Goal: Task Accomplishment & Management: Use online tool/utility

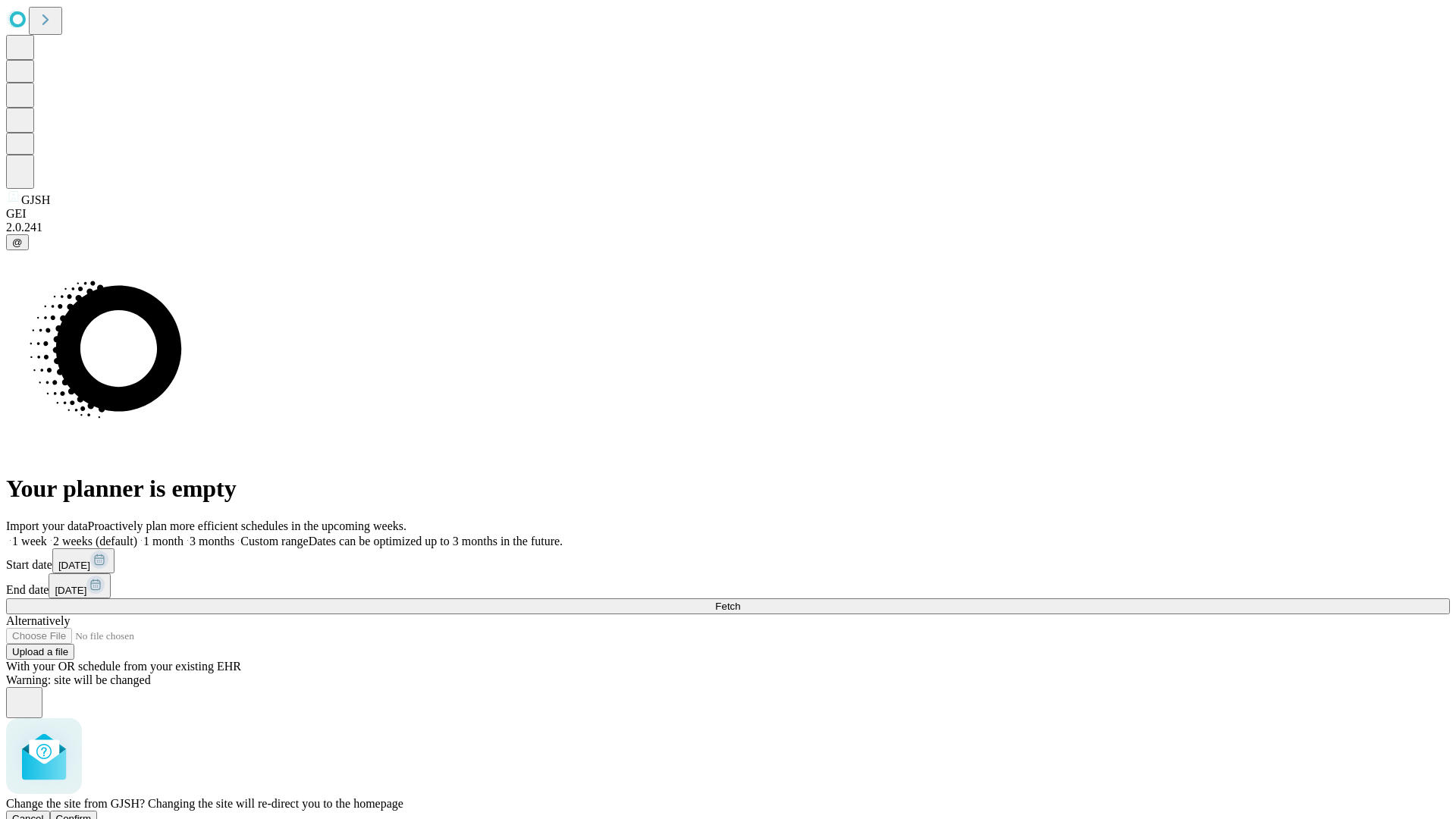
click at [92, 812] on span "Confirm" at bounding box center [74, 818] width 35 height 11
click at [184, 534] on label "1 month" at bounding box center [160, 540] width 46 height 12
click at [740, 600] on span "Fetch" at bounding box center [728, 606] width 25 height 11
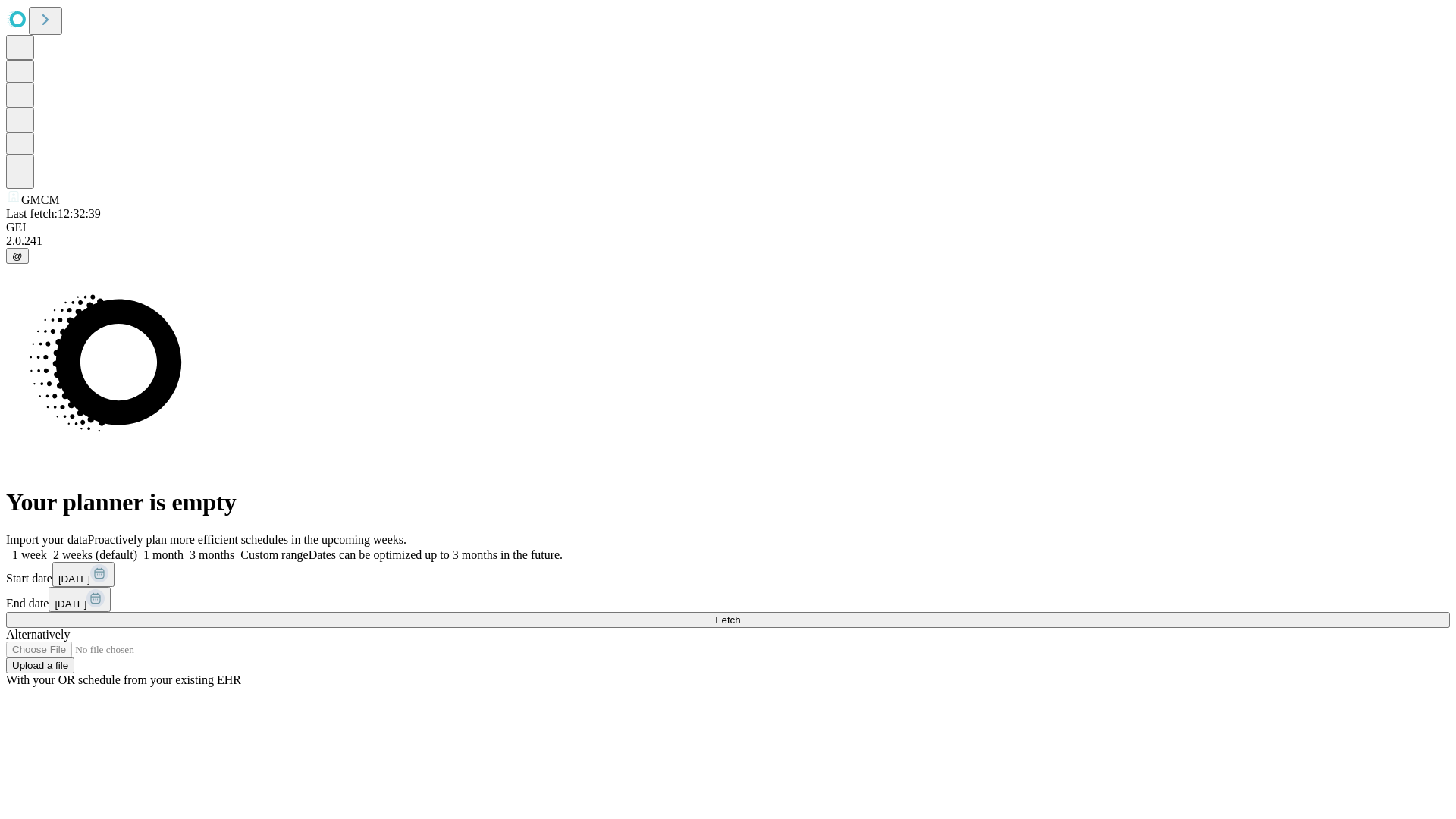
click at [184, 548] on label "1 month" at bounding box center [160, 554] width 46 height 12
click at [740, 614] on span "Fetch" at bounding box center [728, 620] width 25 height 11
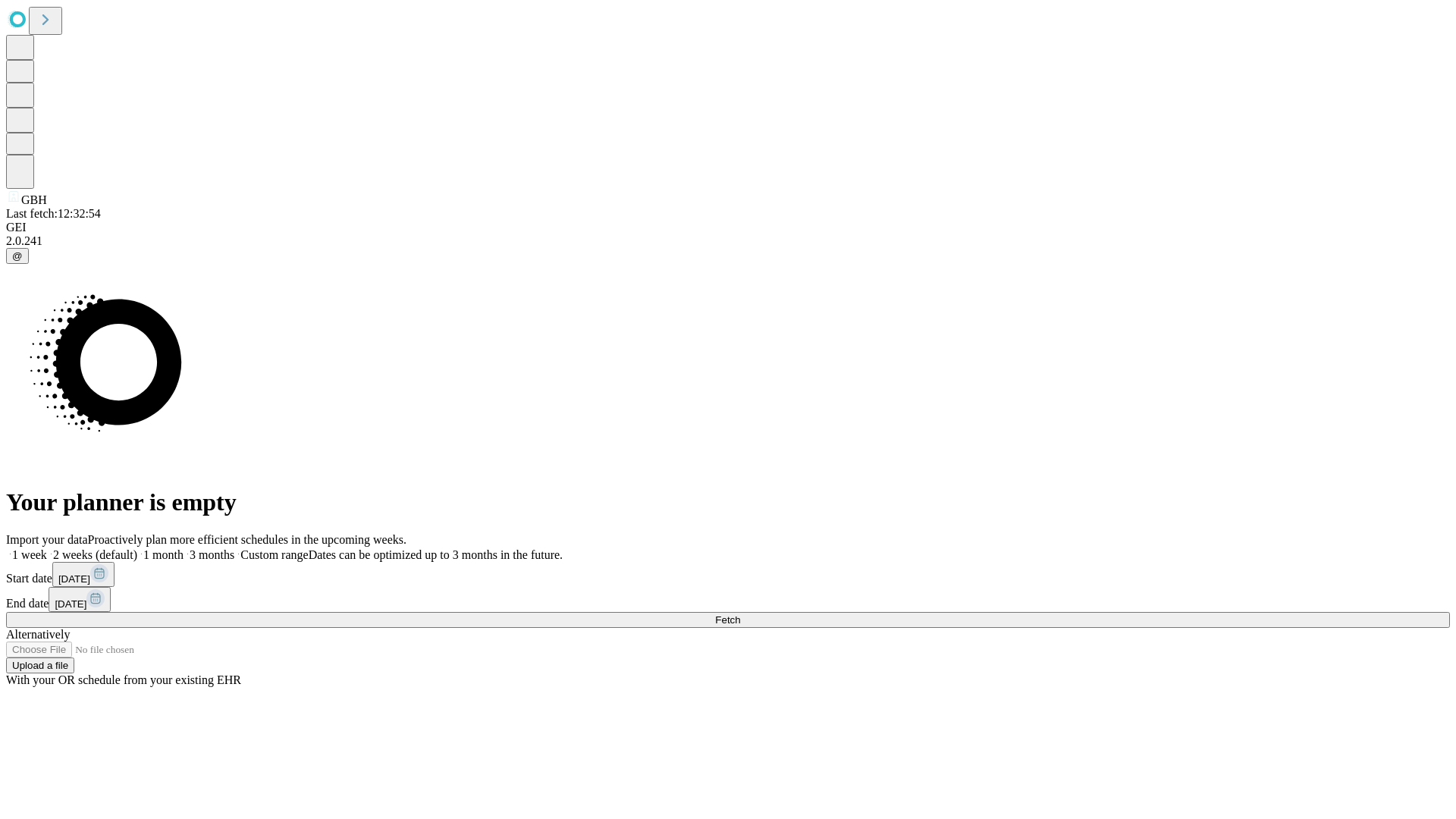
click at [184, 548] on label "1 month" at bounding box center [160, 554] width 46 height 12
click at [740, 614] on span "Fetch" at bounding box center [728, 620] width 25 height 11
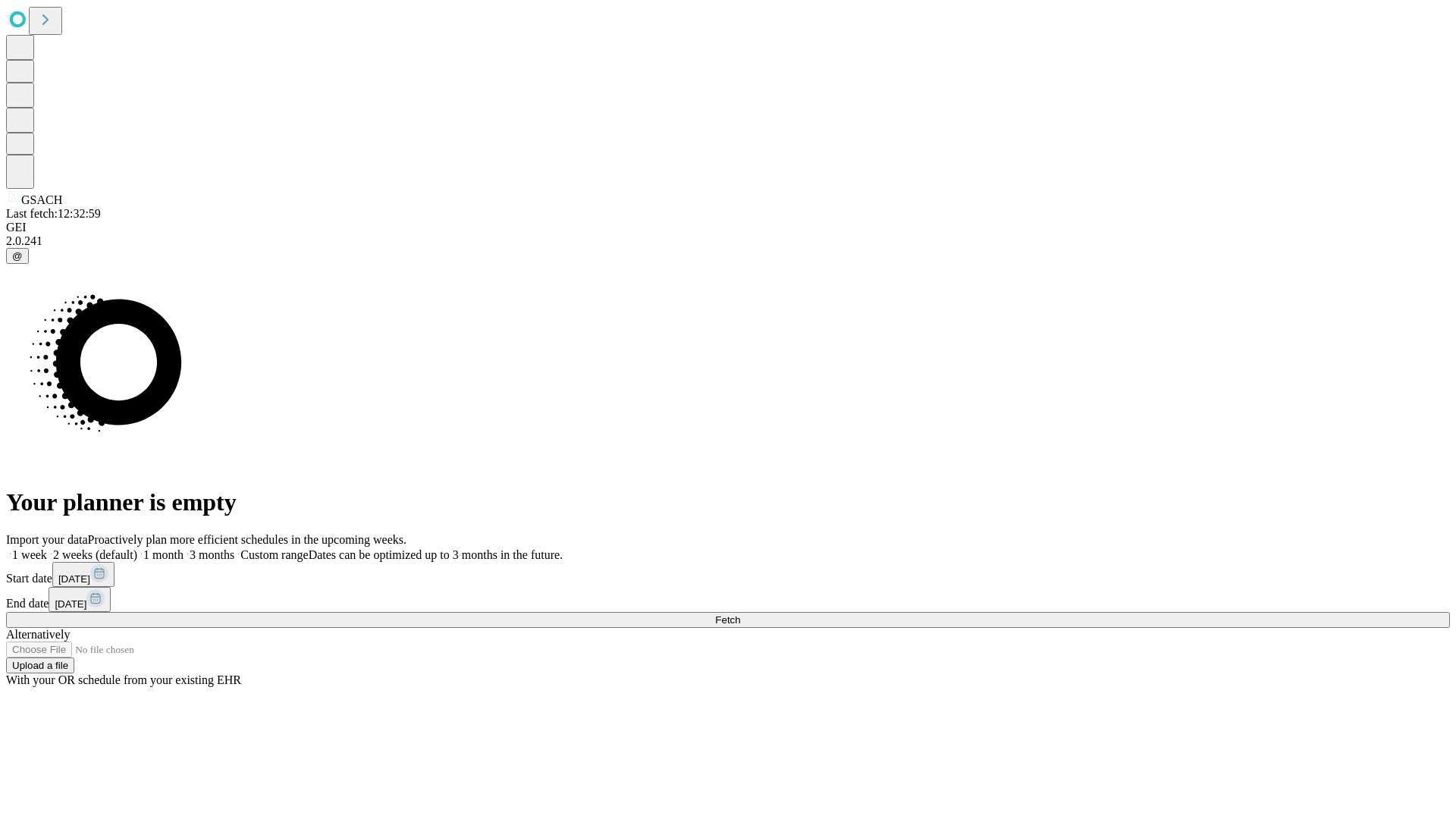
click at [184, 548] on label "1 month" at bounding box center [160, 554] width 46 height 12
click at [740, 614] on span "Fetch" at bounding box center [728, 620] width 25 height 11
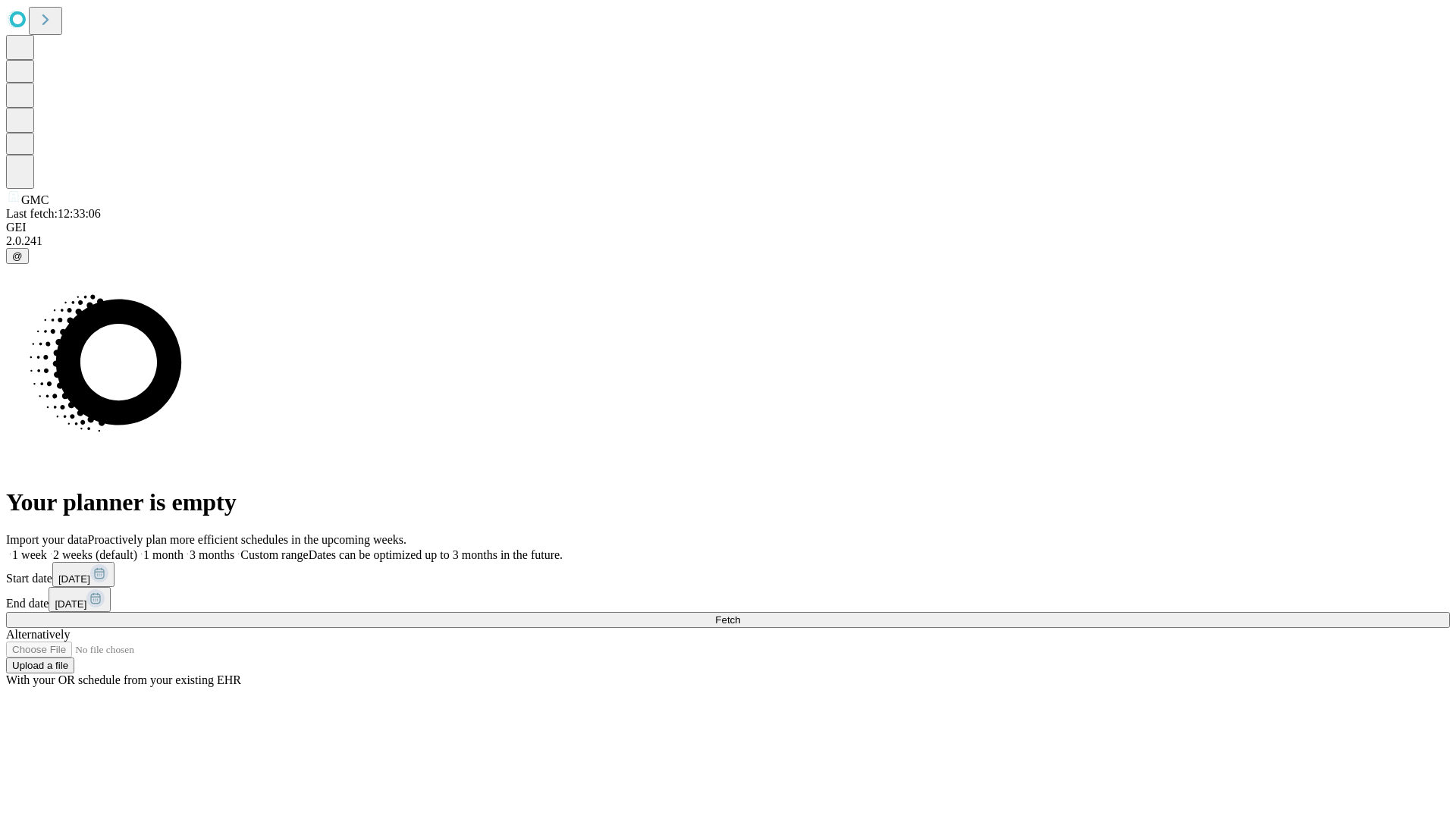
click at [184, 548] on label "1 month" at bounding box center [160, 554] width 46 height 12
click at [740, 614] on span "Fetch" at bounding box center [728, 620] width 25 height 11
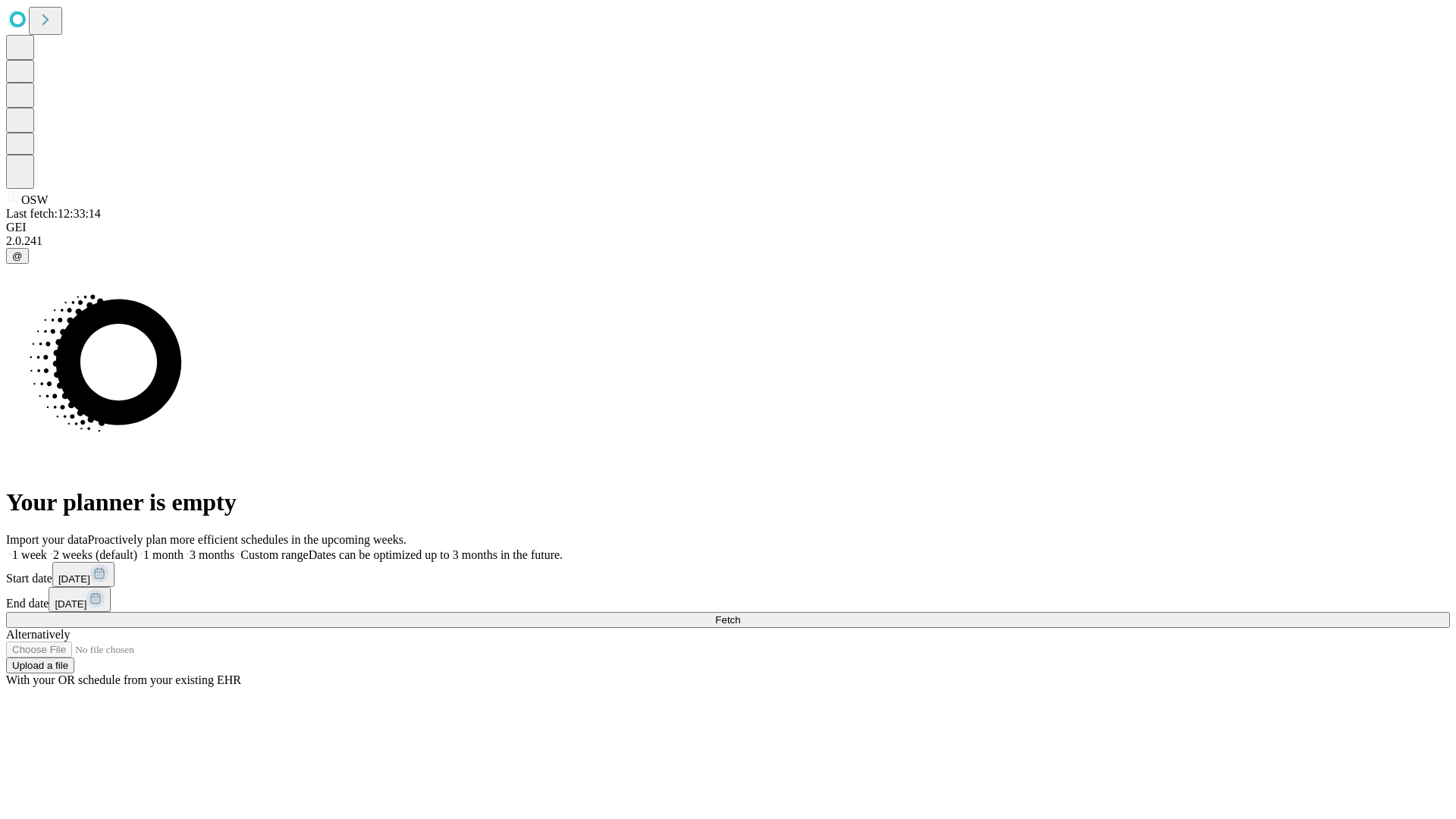
click at [740, 614] on span "Fetch" at bounding box center [728, 620] width 25 height 11
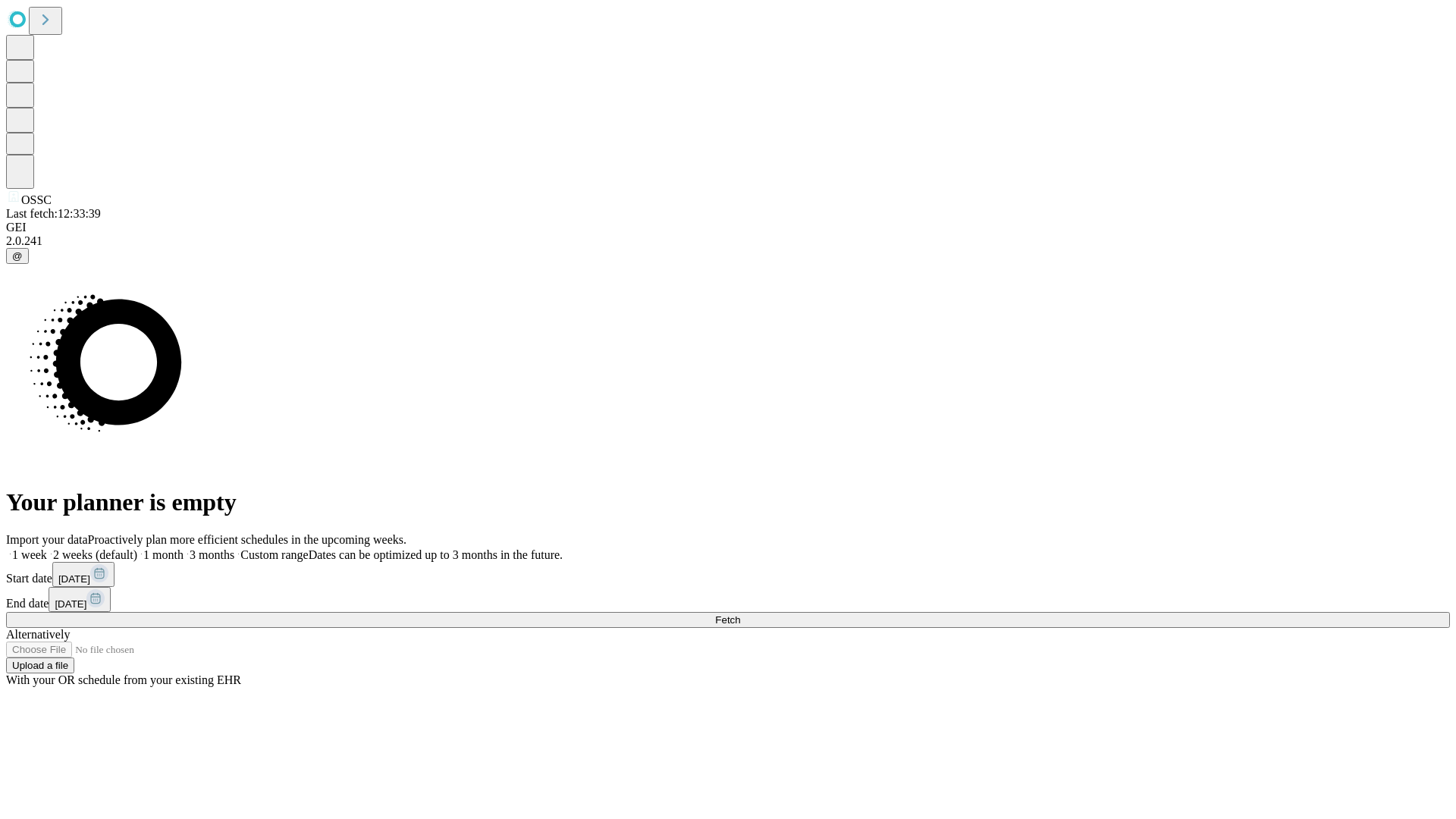
click at [184, 548] on label "1 month" at bounding box center [160, 554] width 46 height 12
click at [740, 614] on span "Fetch" at bounding box center [728, 620] width 25 height 11
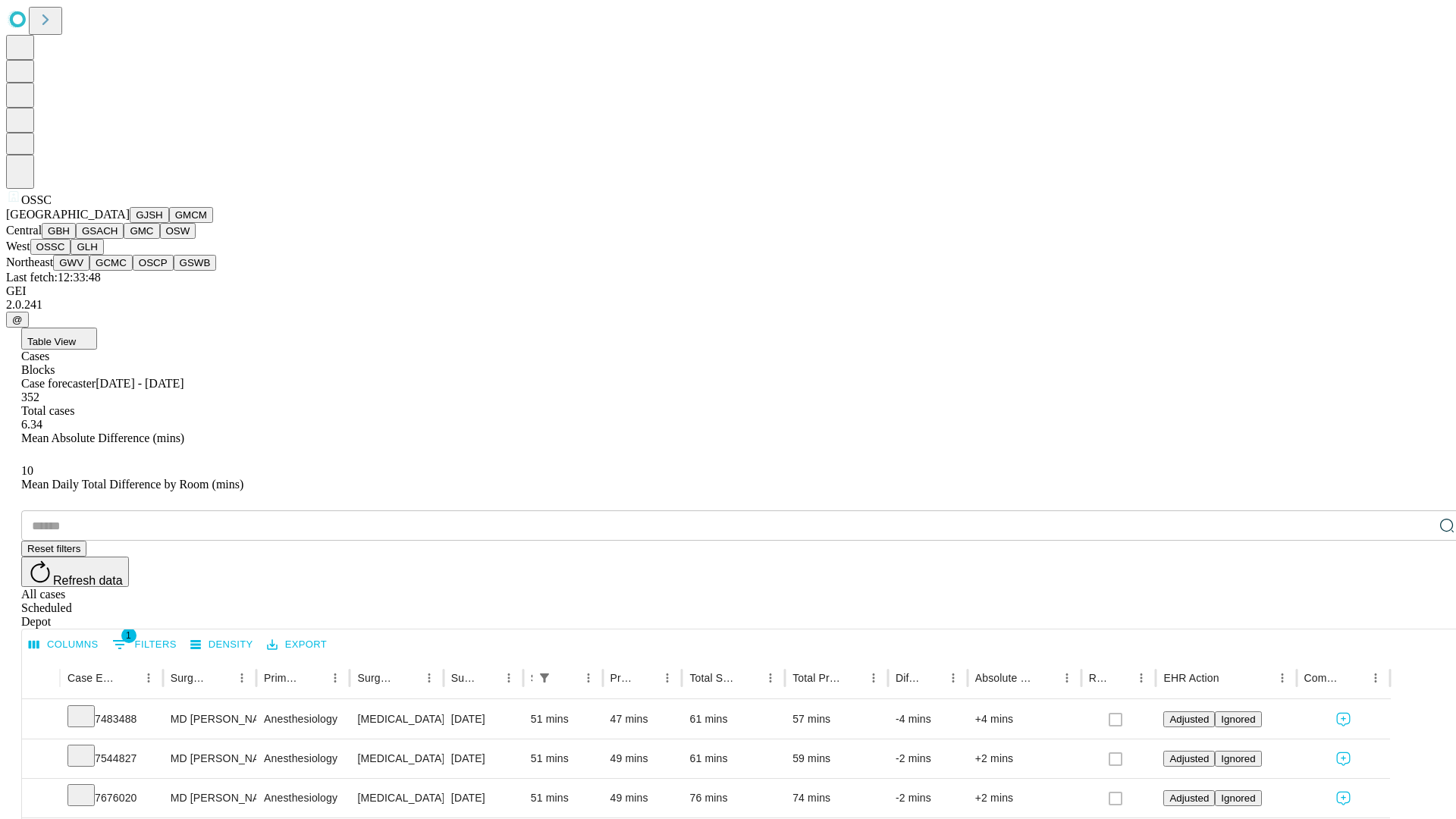
click at [103, 255] on button "GLH" at bounding box center [87, 247] width 33 height 16
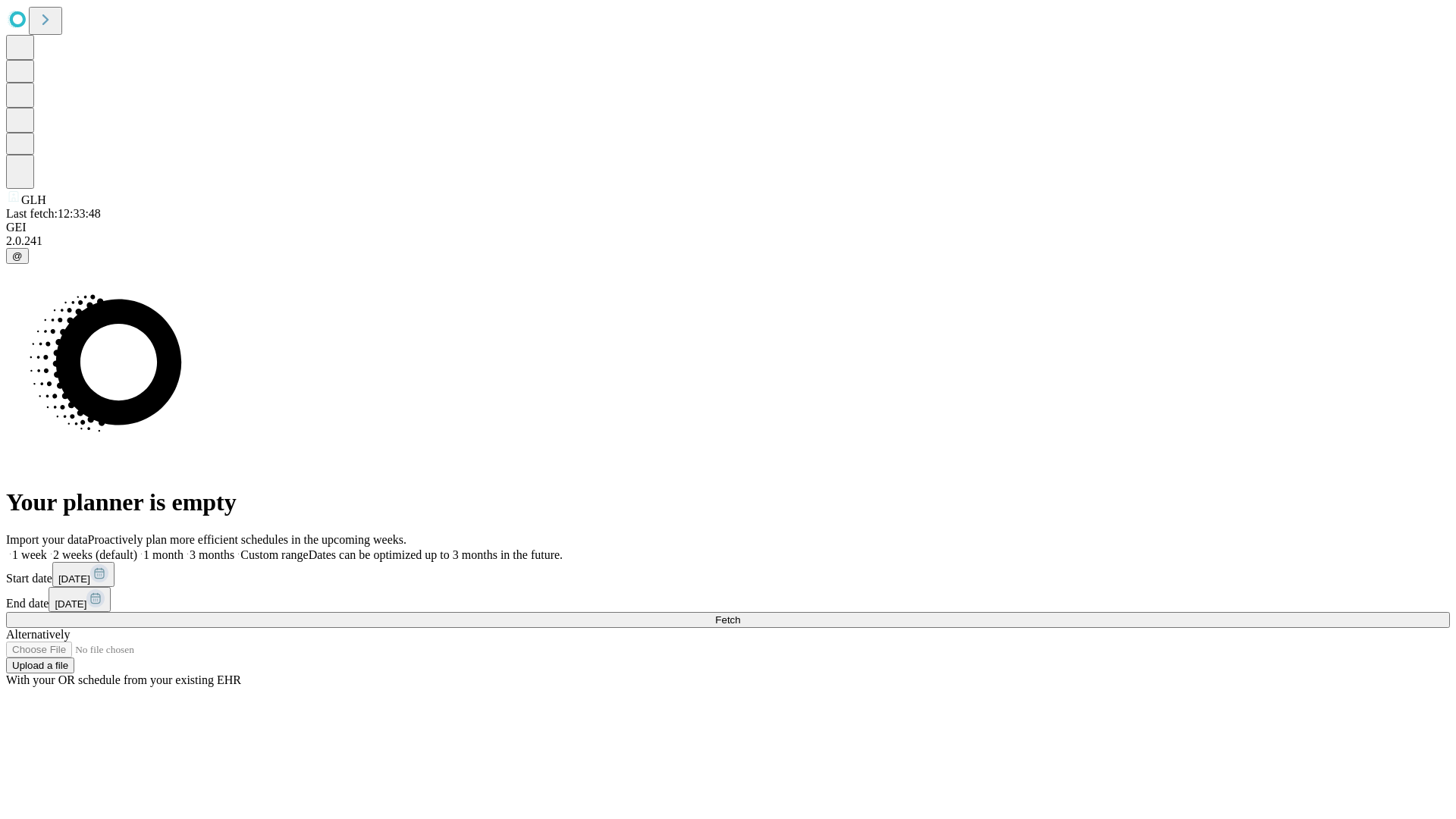
click at [184, 548] on label "1 month" at bounding box center [160, 554] width 46 height 12
click at [740, 614] on span "Fetch" at bounding box center [728, 620] width 25 height 11
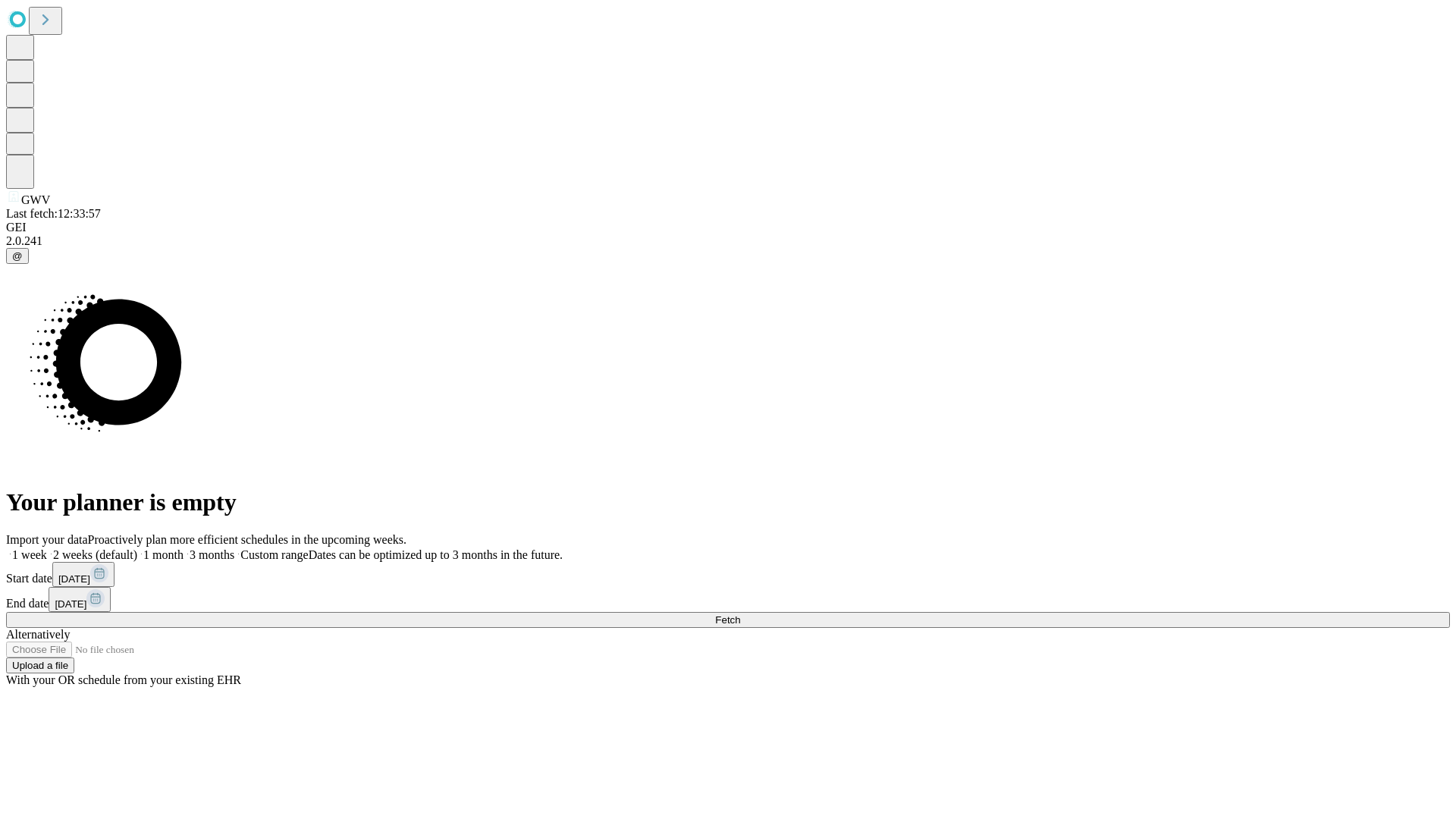
click at [184, 548] on label "1 month" at bounding box center [160, 554] width 46 height 12
click at [740, 614] on span "Fetch" at bounding box center [728, 620] width 25 height 11
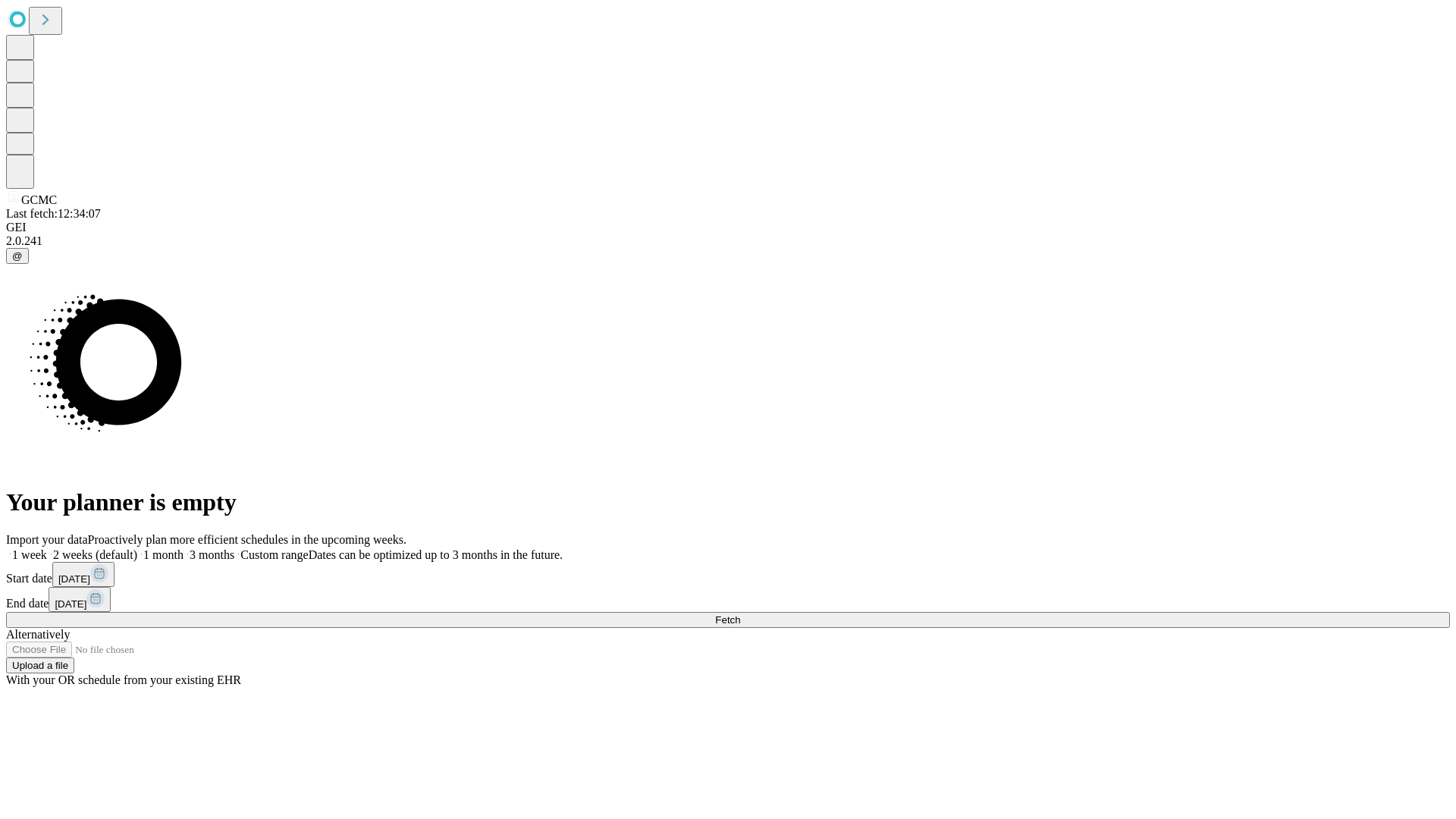
click at [740, 614] on span "Fetch" at bounding box center [728, 620] width 25 height 11
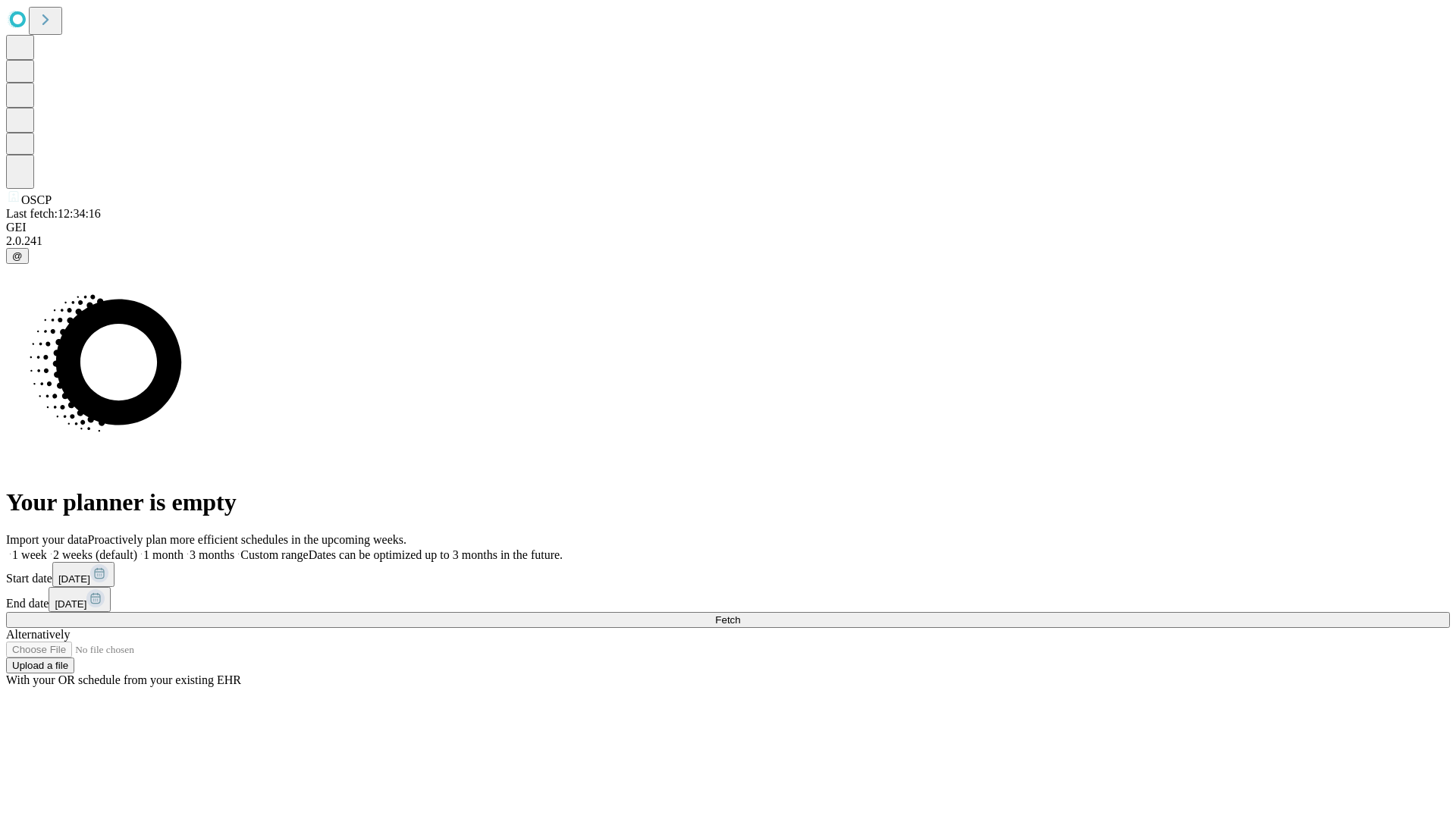
click at [740, 614] on span "Fetch" at bounding box center [728, 620] width 25 height 11
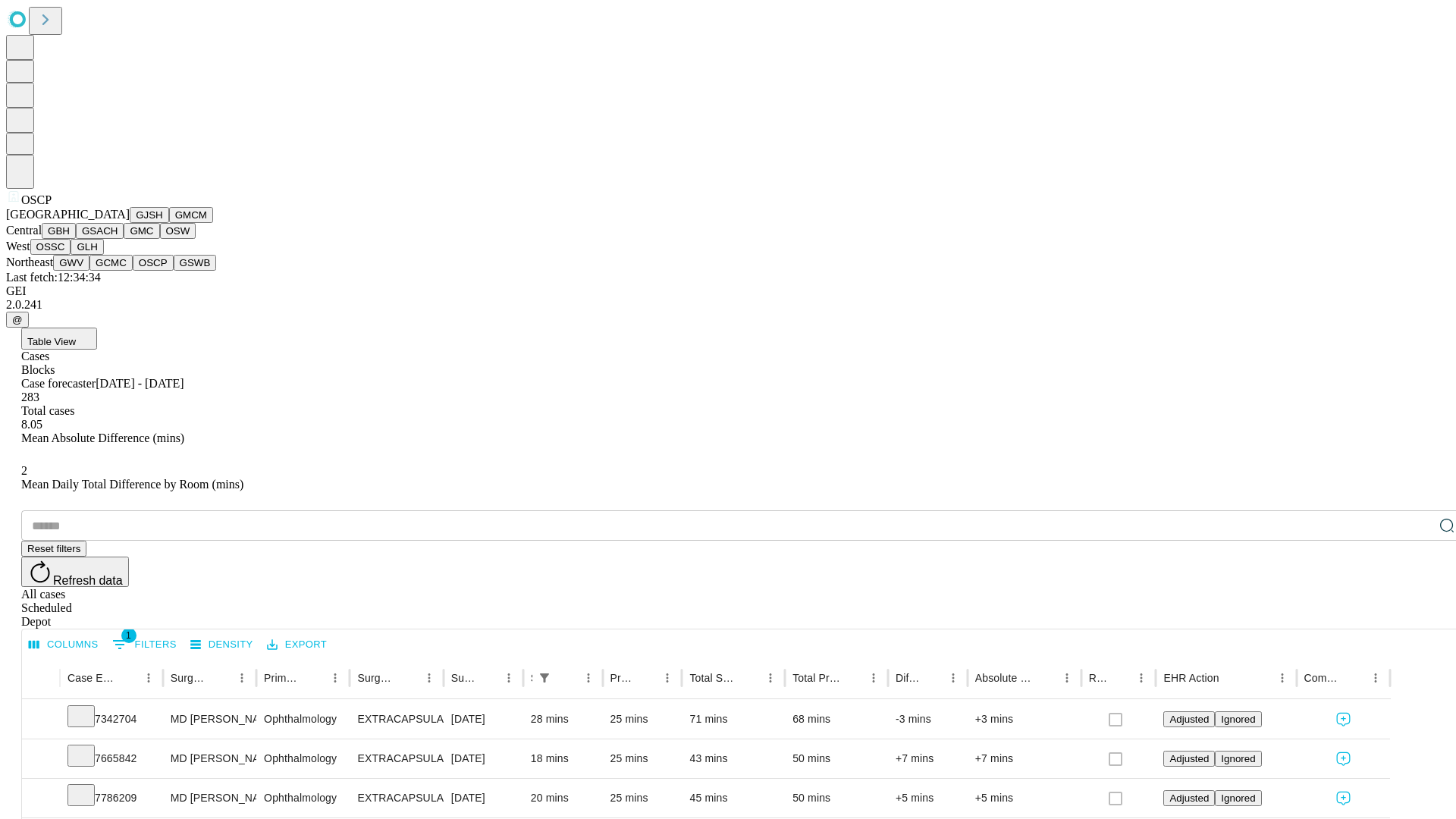
click at [173, 271] on button "GSWB" at bounding box center [194, 262] width 43 height 16
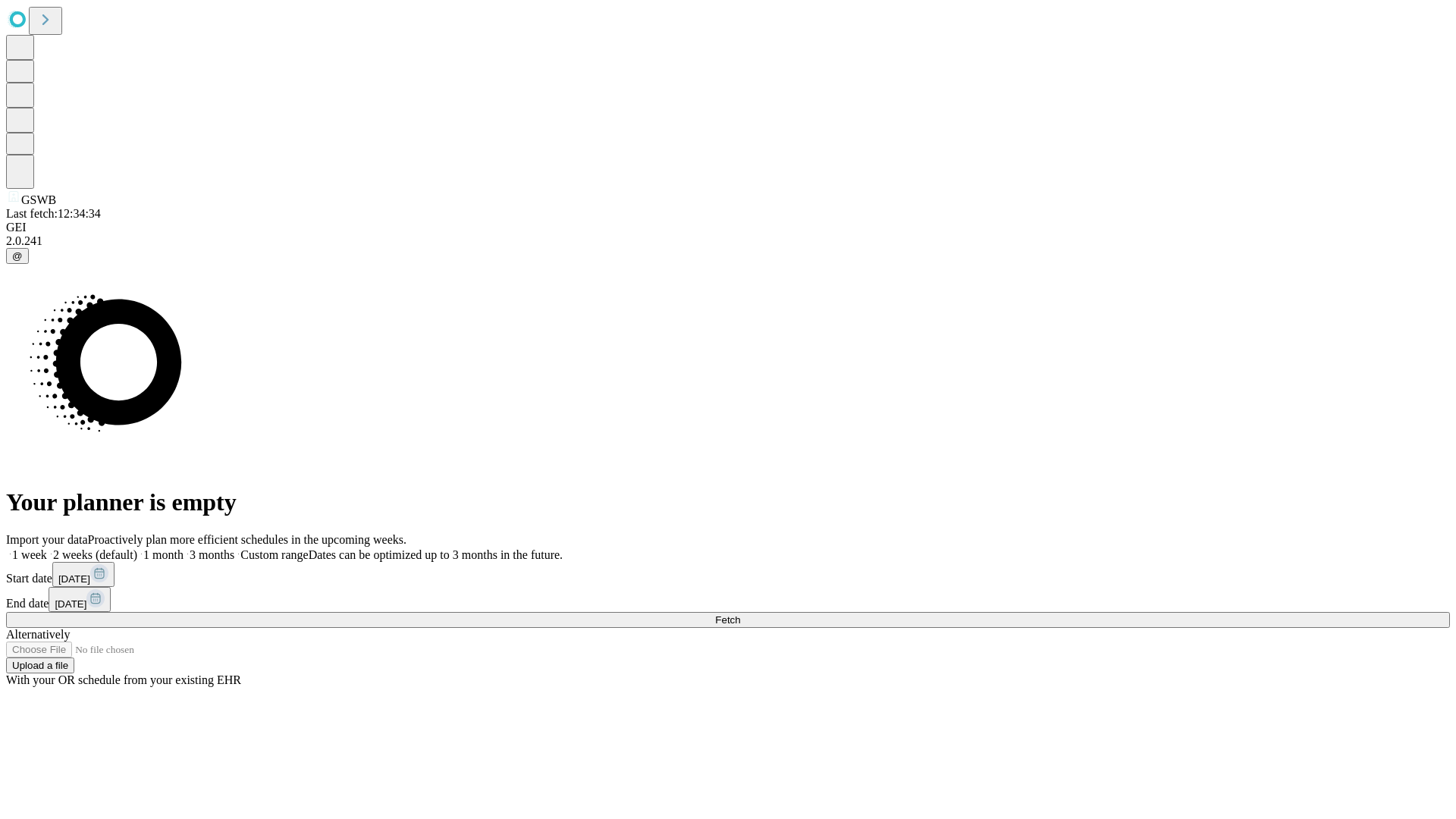
click at [184, 548] on label "1 month" at bounding box center [160, 554] width 46 height 12
click at [740, 614] on span "Fetch" at bounding box center [728, 620] width 25 height 11
